Goal: Transaction & Acquisition: Download file/media

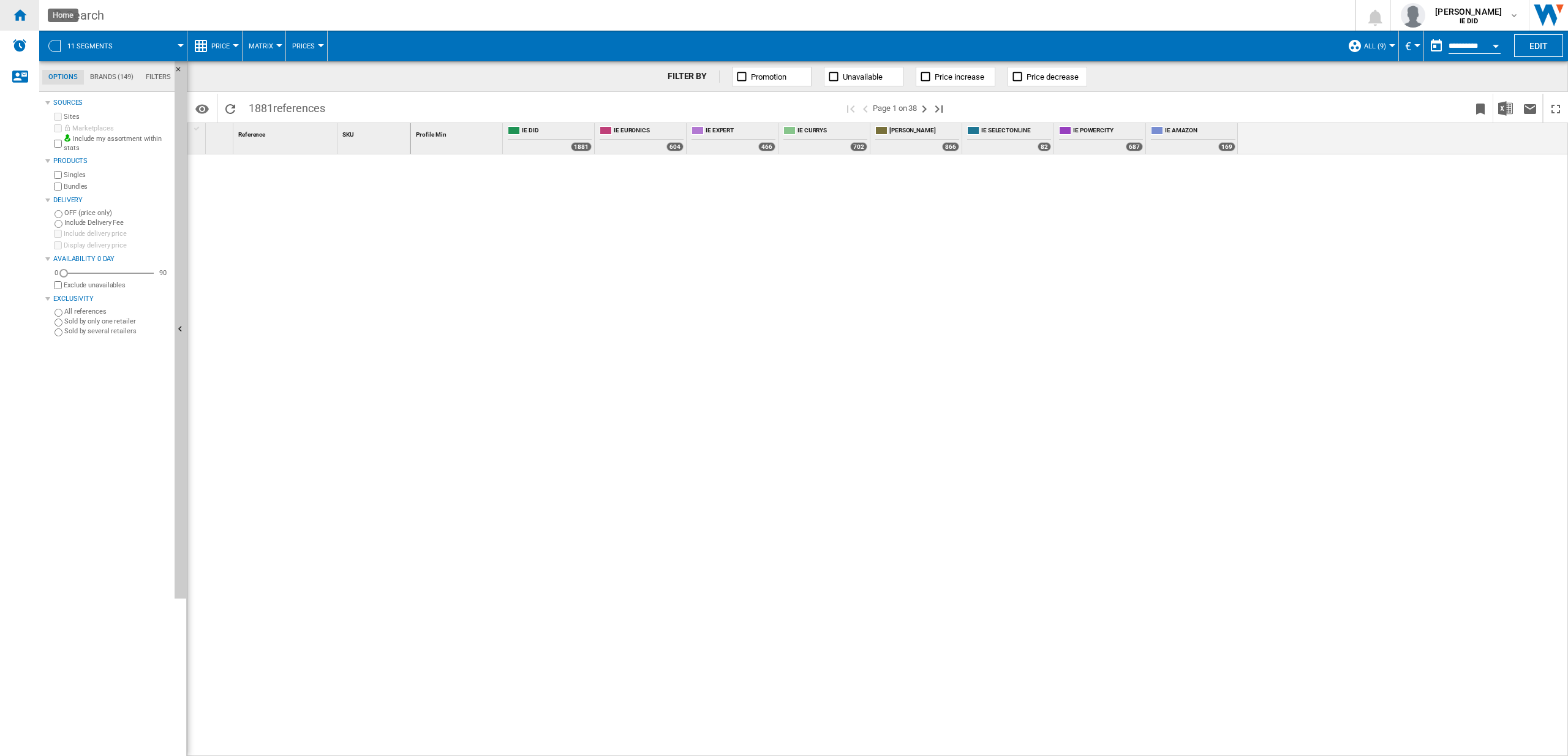
click at [23, 17] on ng-md-icon "Home" at bounding box center [19, 14] width 14 height 14
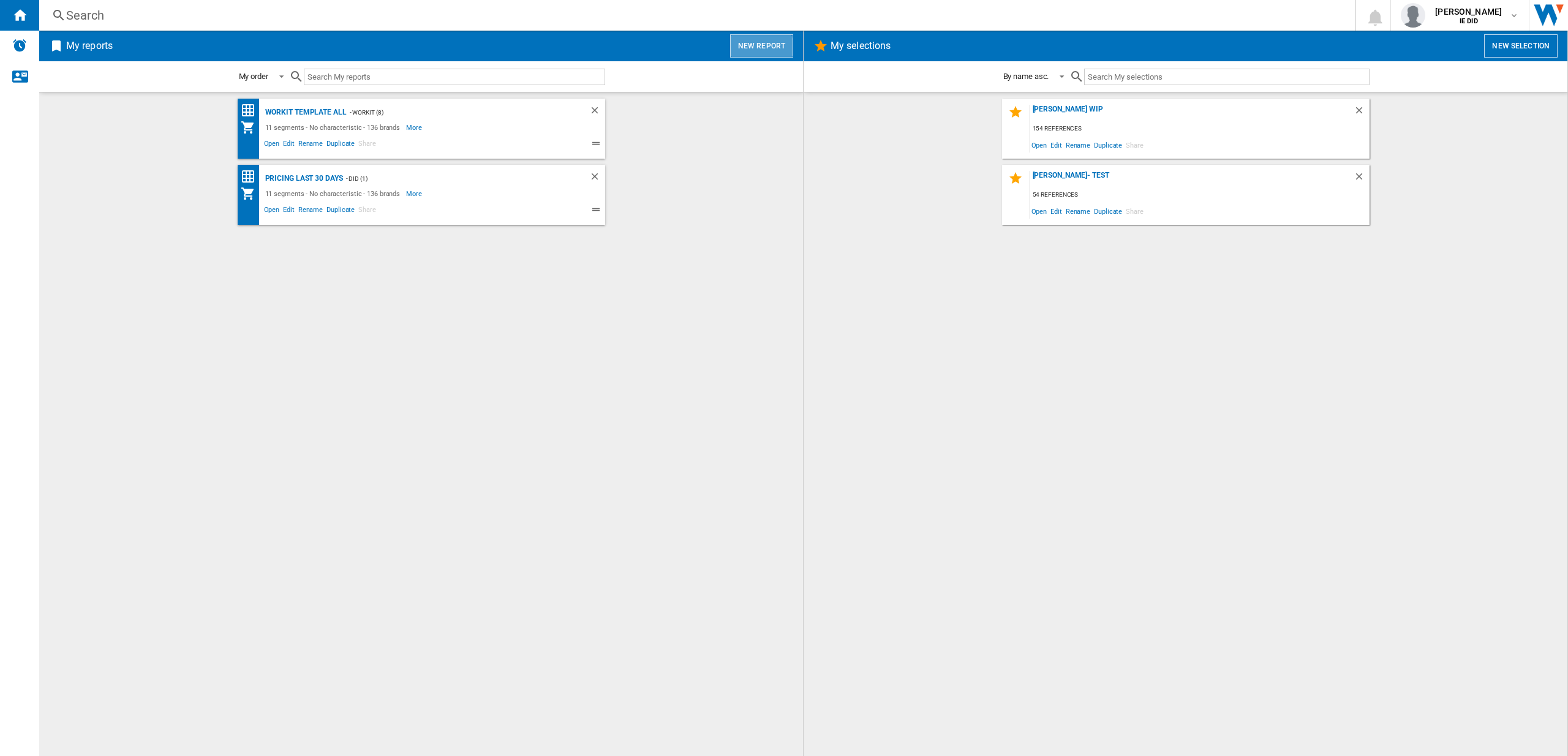
click at [736, 57] on button "New report" at bounding box center [762, 46] width 63 height 23
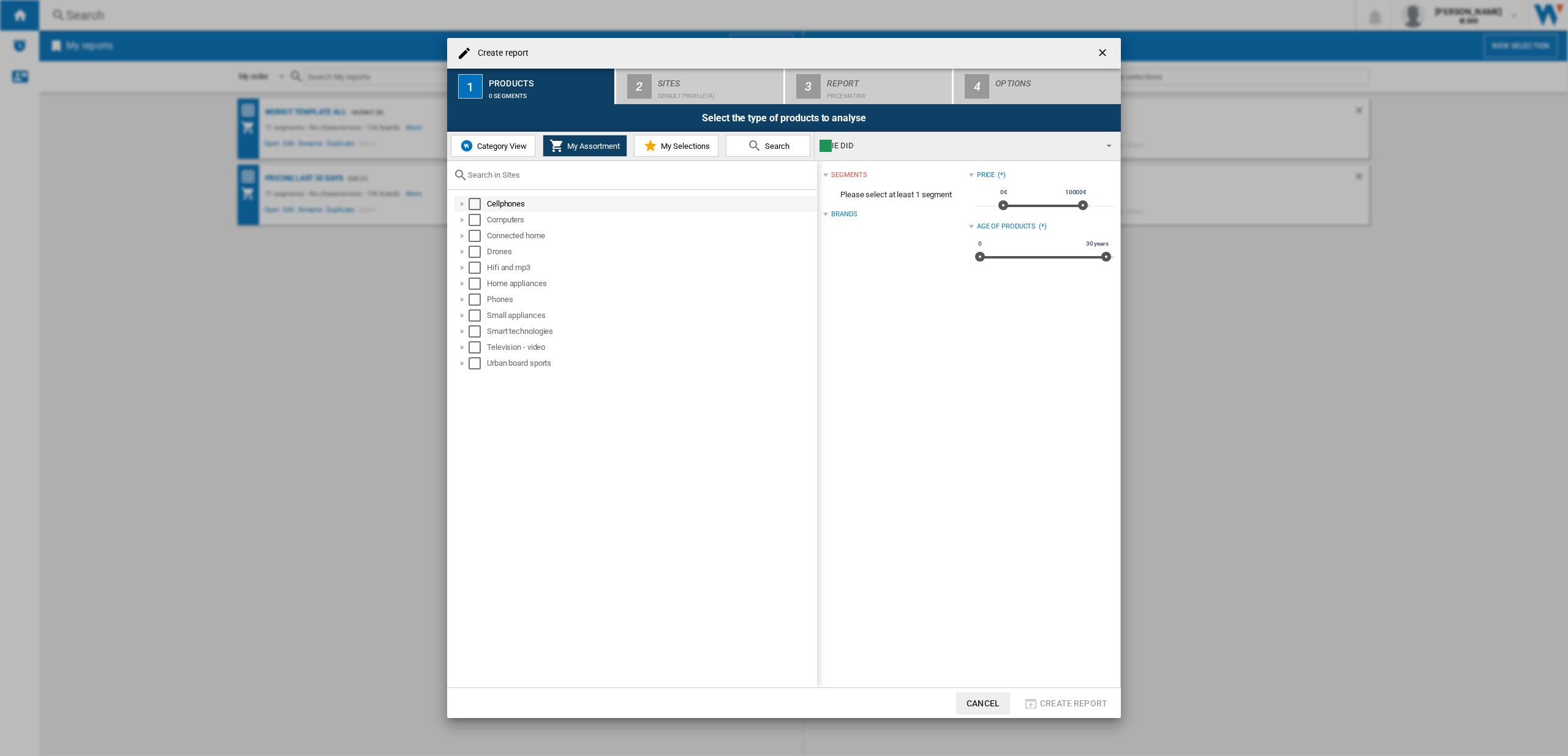
click at [474, 202] on div "Select" at bounding box center [475, 204] width 12 height 12
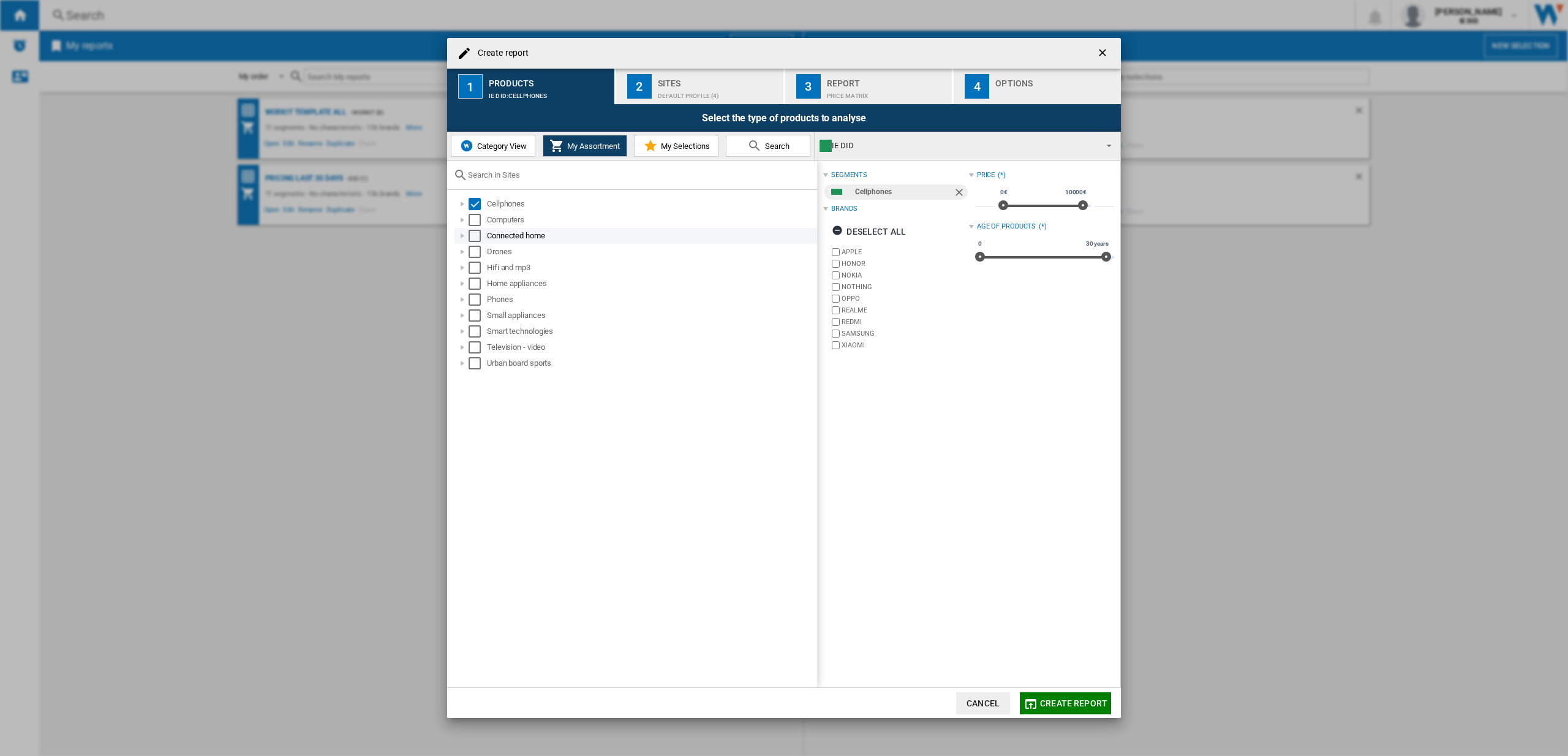
drag, startPoint x: 477, startPoint y: 226, endPoint x: 477, endPoint y: 234, distance: 8.0
click at [477, 226] on div "Computers" at bounding box center [636, 220] width 362 height 16
click at [477, 234] on div "Select" at bounding box center [475, 236] width 12 height 12
click at [478, 225] on div "Select" at bounding box center [475, 220] width 12 height 12
drag, startPoint x: 477, startPoint y: 251, endPoint x: 471, endPoint y: 268, distance: 18.0
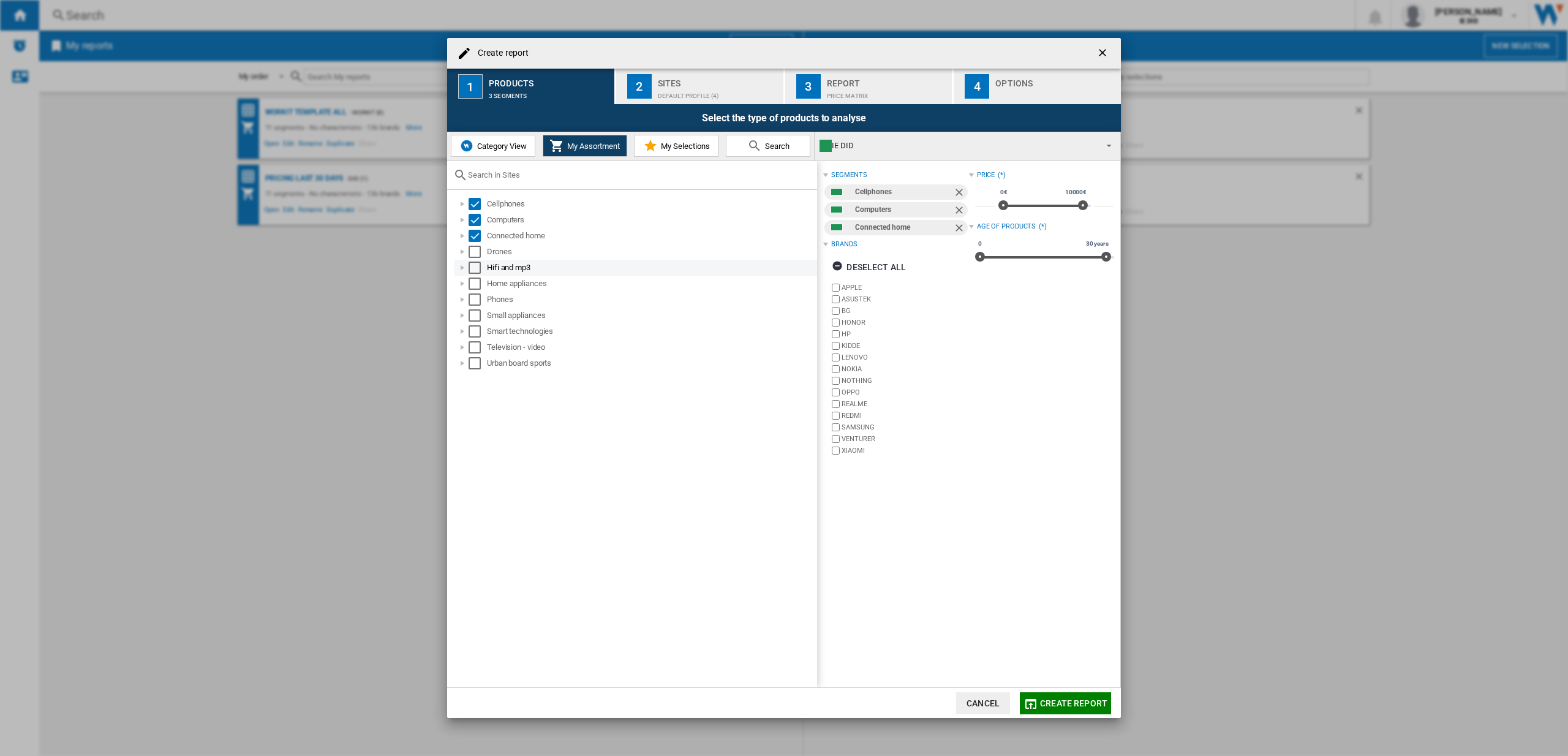
click at [477, 251] on div "Select" at bounding box center [475, 252] width 12 height 12
drag, startPoint x: 471, startPoint y: 268, endPoint x: 477, endPoint y: 272, distance: 7.2
click at [472, 269] on div "Select" at bounding box center [475, 268] width 12 height 12
drag, startPoint x: 479, startPoint y: 284, endPoint x: 475, endPoint y: 301, distance: 17.5
click at [479, 285] on div "Select" at bounding box center [475, 284] width 12 height 12
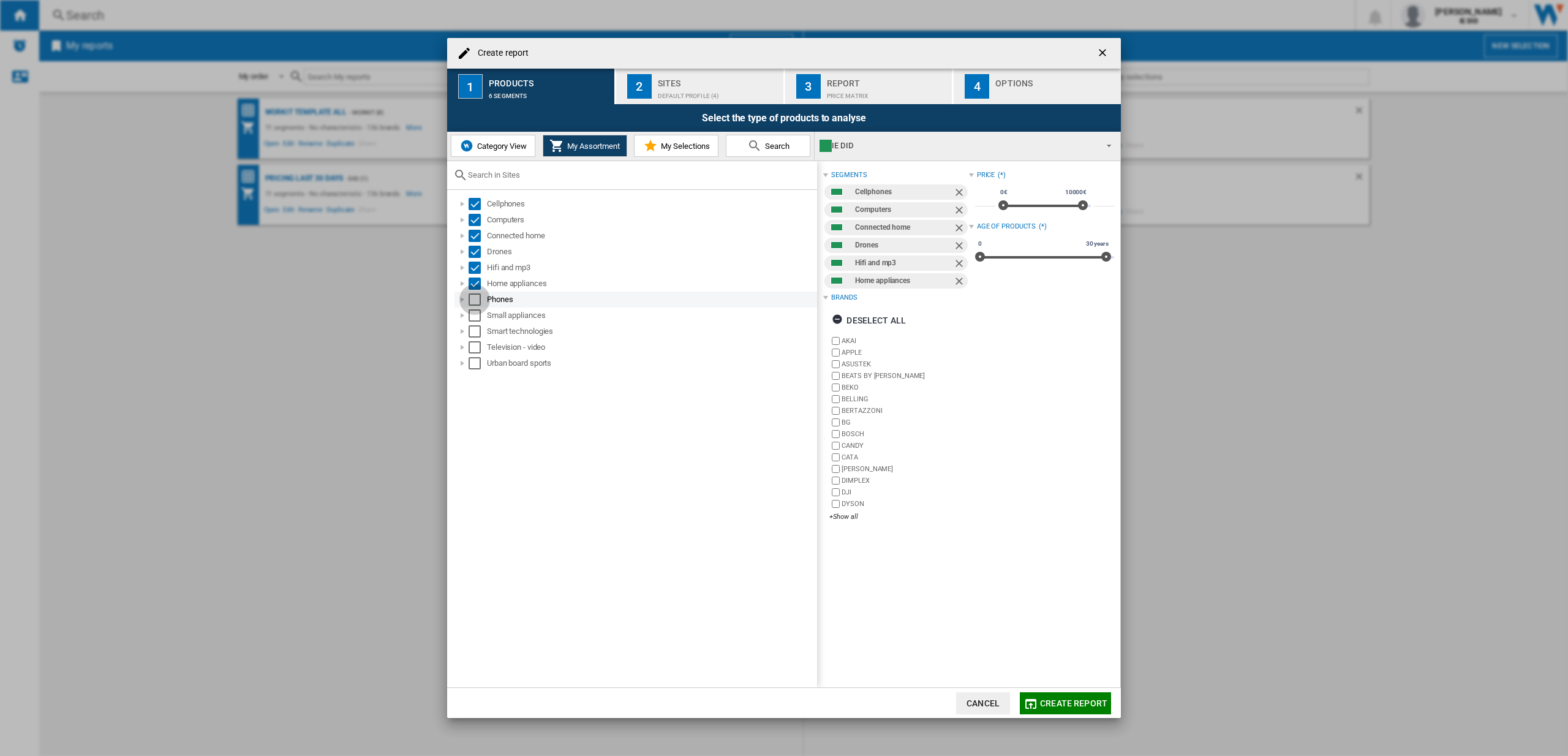
click at [475, 303] on div "Select" at bounding box center [475, 300] width 12 height 12
click at [477, 319] on div "Select" at bounding box center [475, 316] width 12 height 12
drag, startPoint x: 477, startPoint y: 330, endPoint x: 479, endPoint y: 344, distance: 14.1
click at [477, 331] on div "Select" at bounding box center [475, 331] width 12 height 12
drag, startPoint x: 478, startPoint y: 347, endPoint x: 479, endPoint y: 359, distance: 12.0
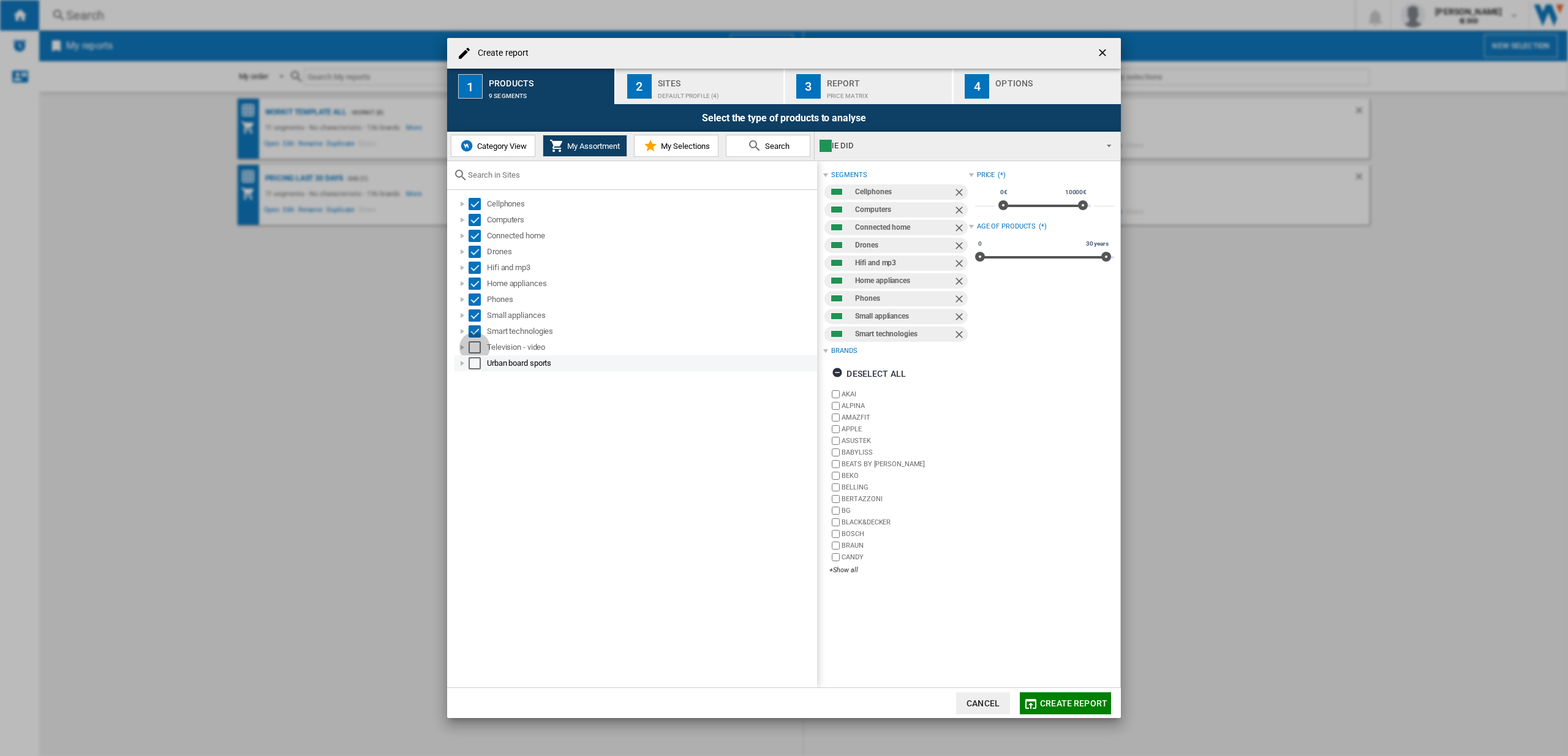
click at [478, 348] on div "Select" at bounding box center [475, 347] width 12 height 12
click at [478, 361] on div "Select" at bounding box center [475, 363] width 12 height 12
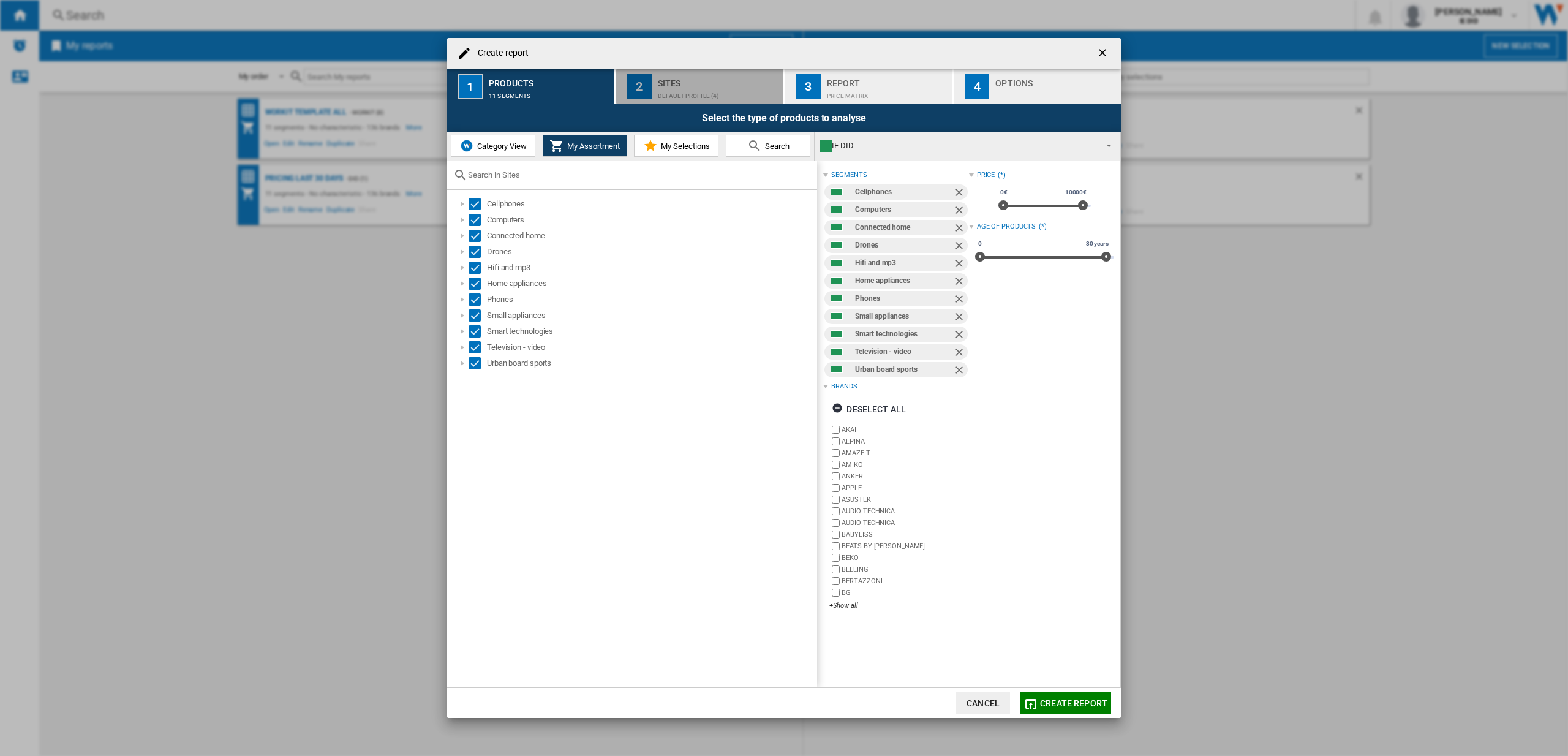
click at [675, 100] on button "2 Sites Default profile (4)" at bounding box center [700, 87] width 168 height 36
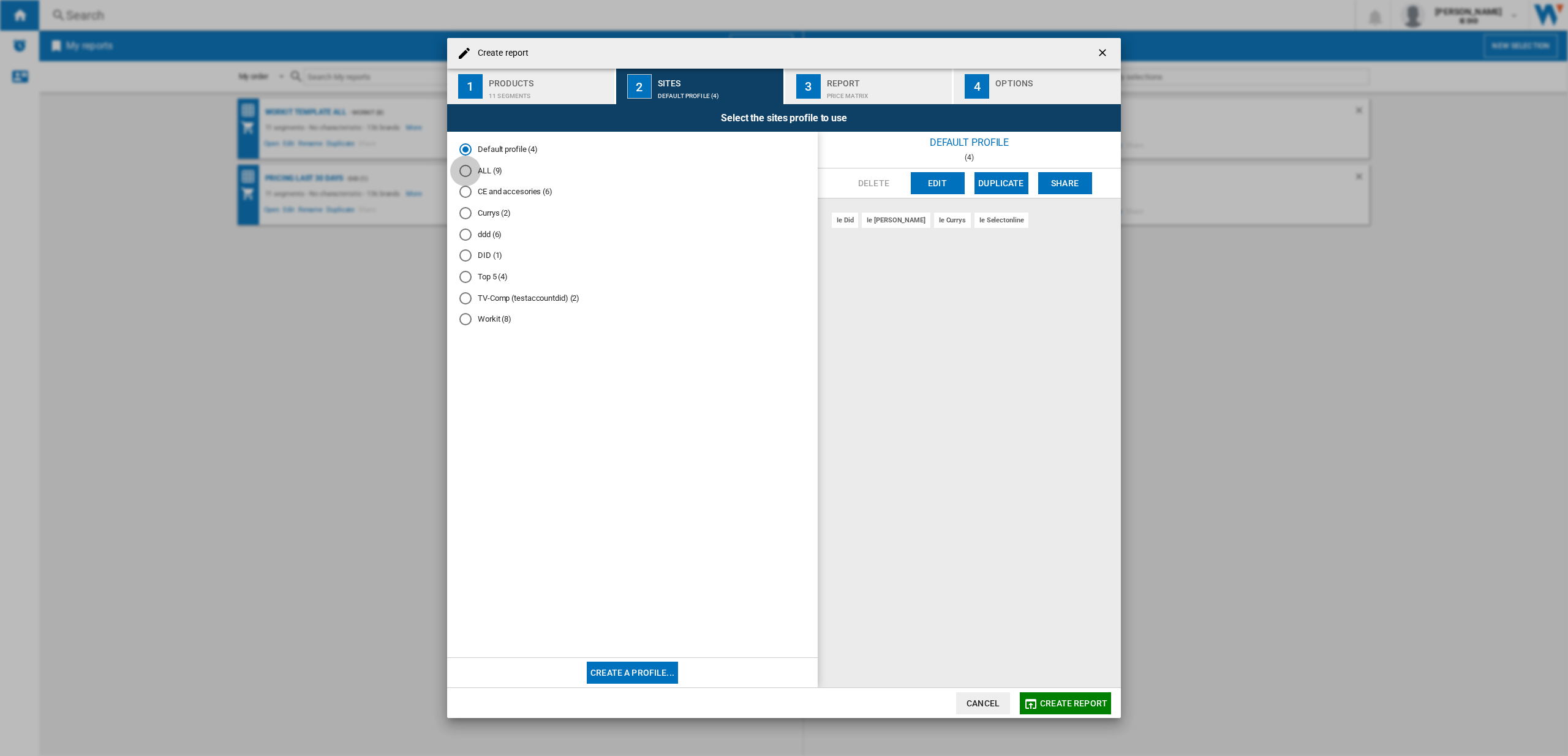
drag, startPoint x: 467, startPoint y: 173, endPoint x: 473, endPoint y: 185, distance: 13.4
click at [467, 173] on div "ALL (9)" at bounding box center [466, 171] width 12 height 12
drag, startPoint x: 1049, startPoint y: 693, endPoint x: 1056, endPoint y: 697, distance: 8.1
click at [1051, 695] on button "Create report" at bounding box center [1065, 703] width 91 height 22
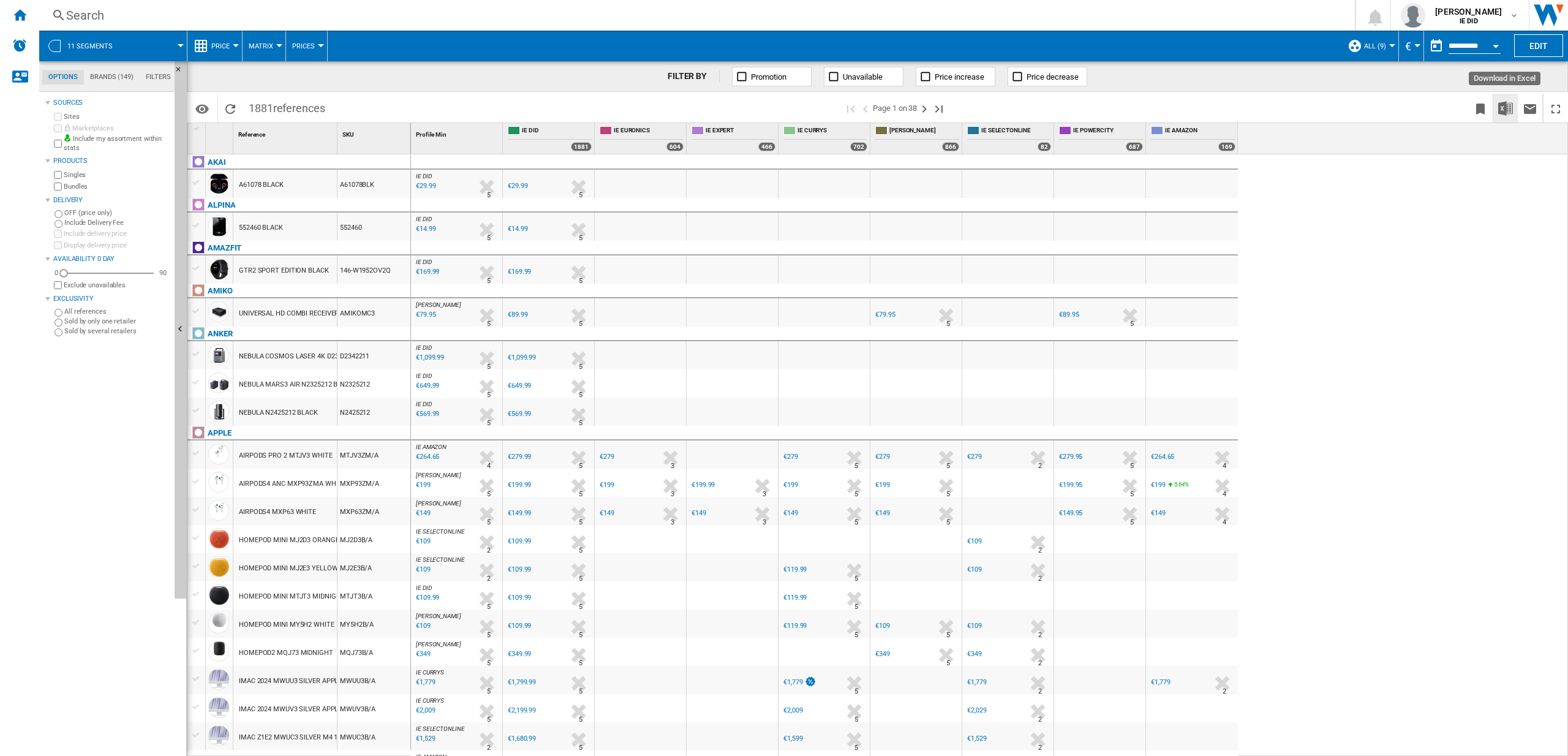
click at [1503, 107] on img "Download in Excel" at bounding box center [1505, 108] width 14 height 14
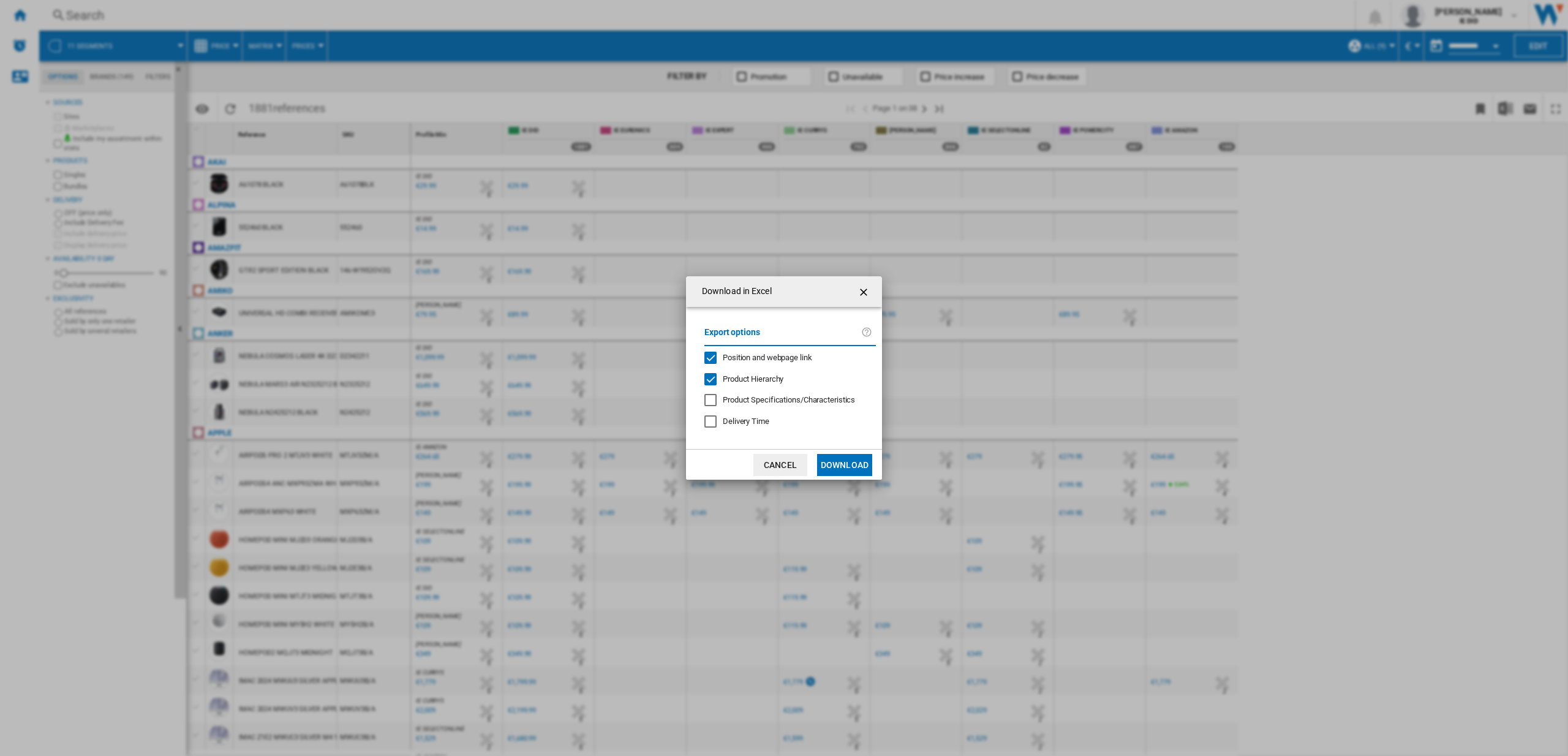
click at [849, 467] on button "Download" at bounding box center [845, 465] width 55 height 22
